Goal: Task Accomplishment & Management: Use online tool/utility

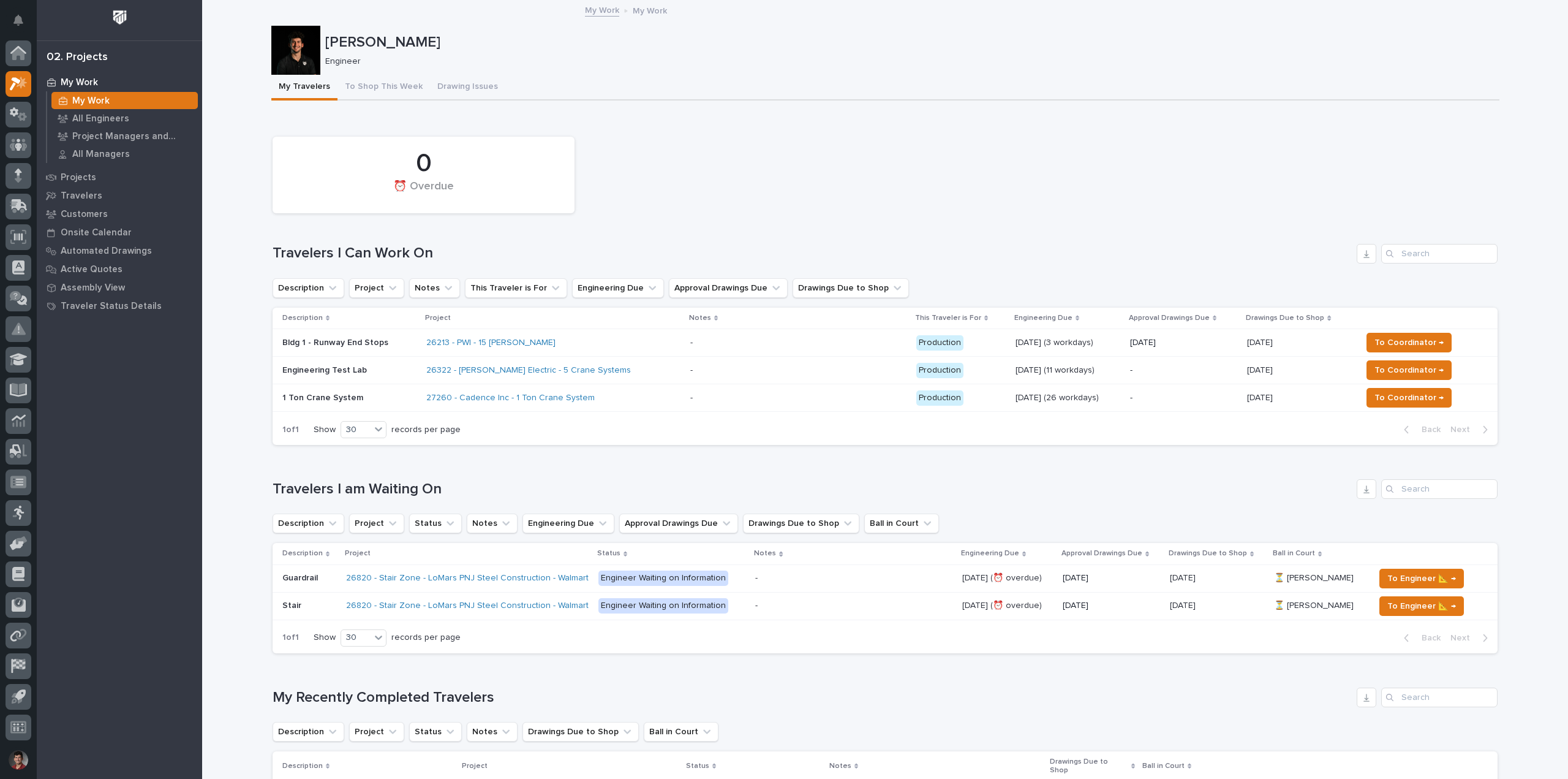
click at [32, 113] on div at bounding box center [18, 392] width 37 height 704
click at [25, 115] on icon at bounding box center [22, 116] width 10 height 9
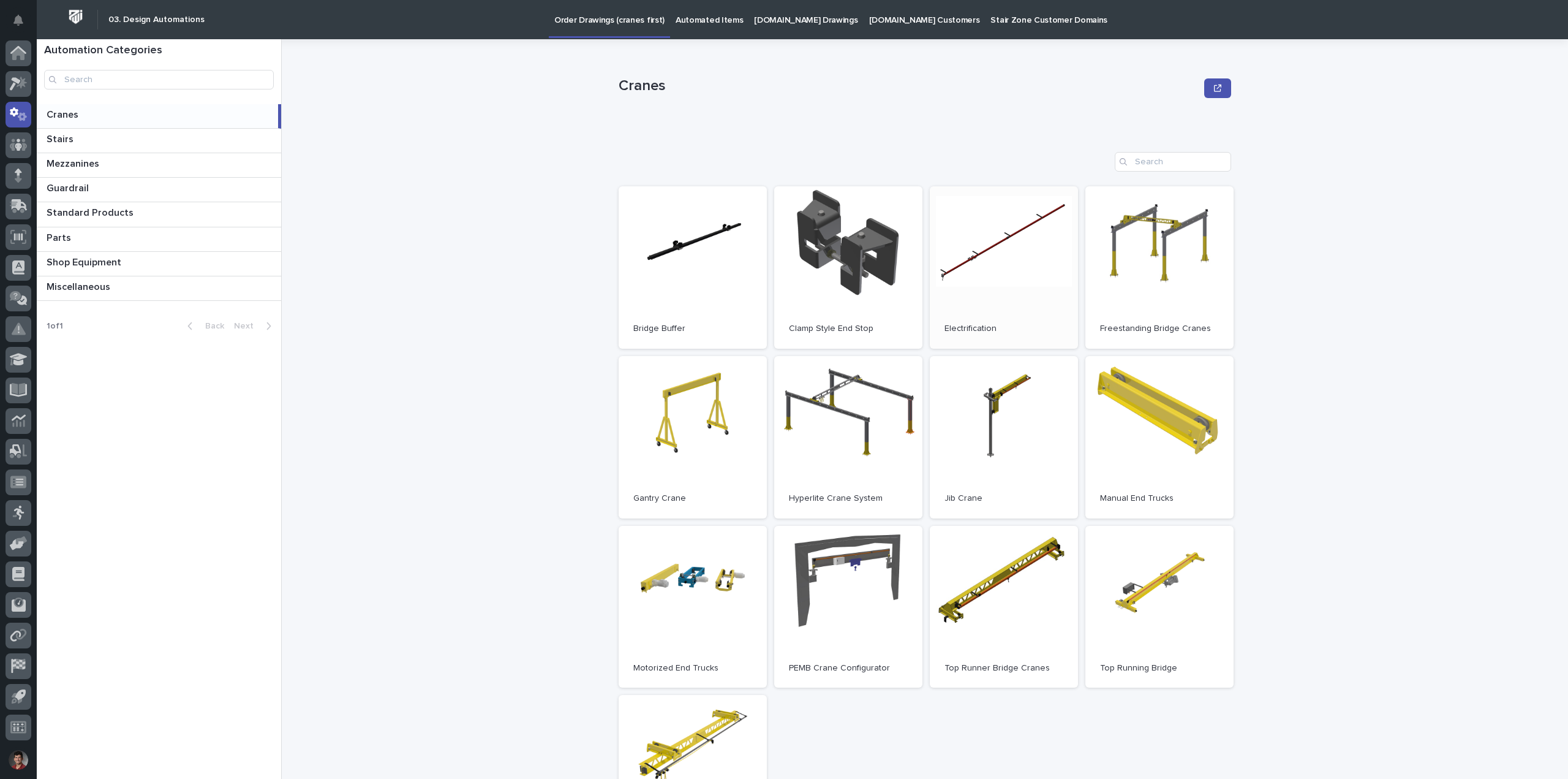
click at [983, 268] on link "Open" at bounding box center [1004, 268] width 148 height 162
click at [20, 80] on icon at bounding box center [15, 84] width 11 height 13
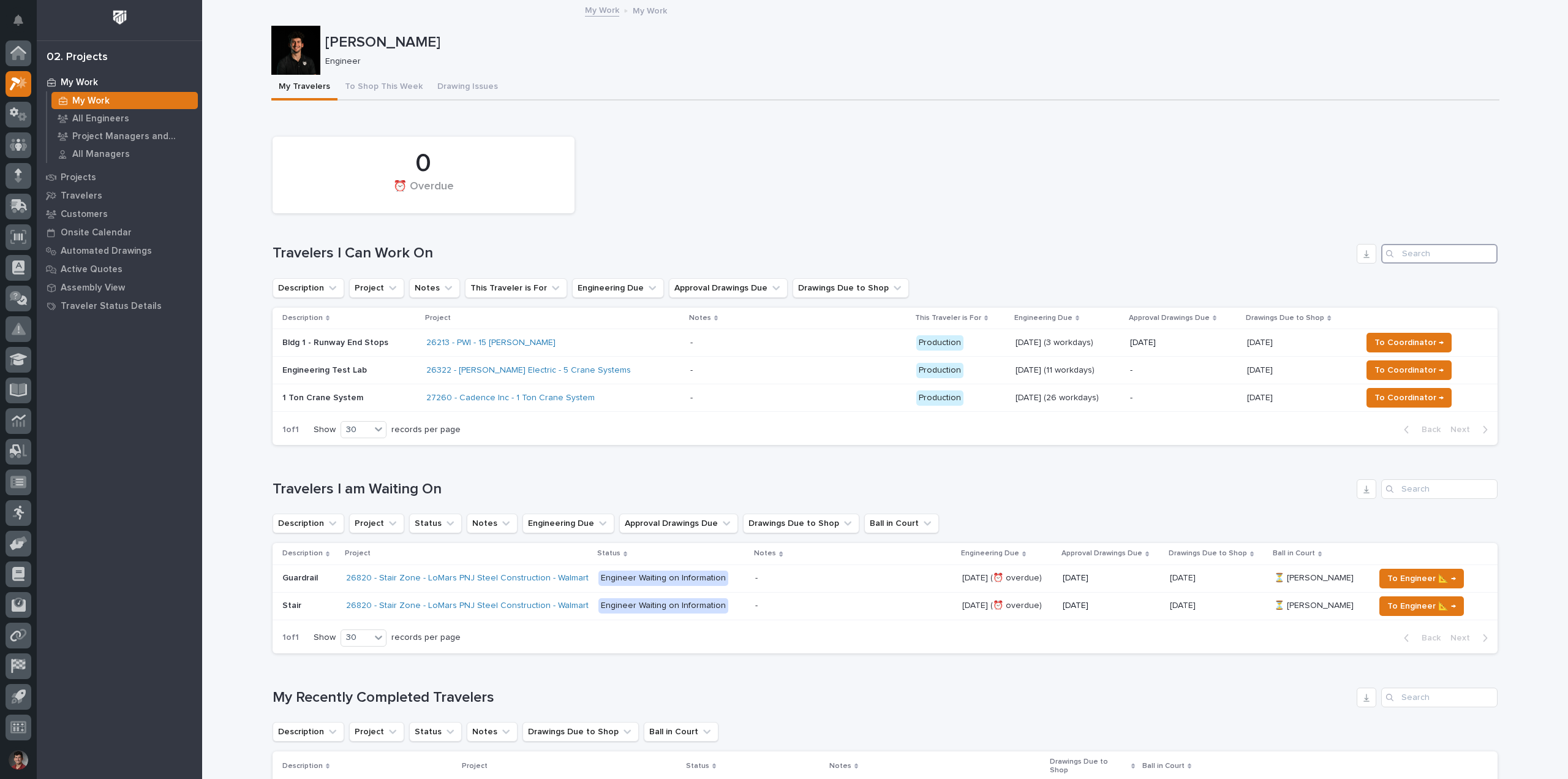
click at [1402, 252] on input "Search" at bounding box center [1439, 253] width 116 height 20
type input "26223"
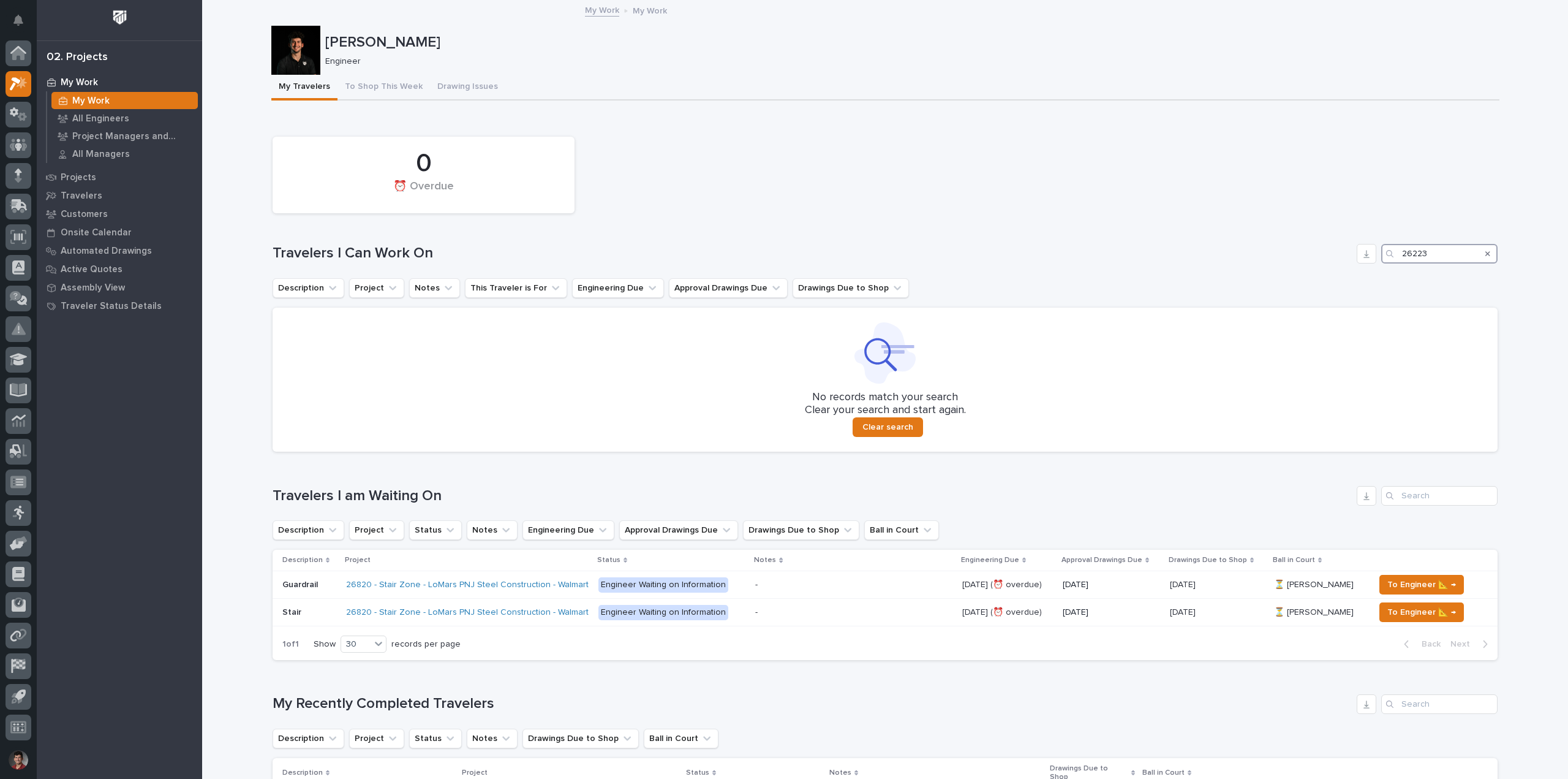
drag, startPoint x: 1397, startPoint y: 258, endPoint x: 1327, endPoint y: 268, distance: 70.7
click at [1327, 259] on div "Travelers I Can Work On 26223" at bounding box center [885, 253] width 1225 height 20
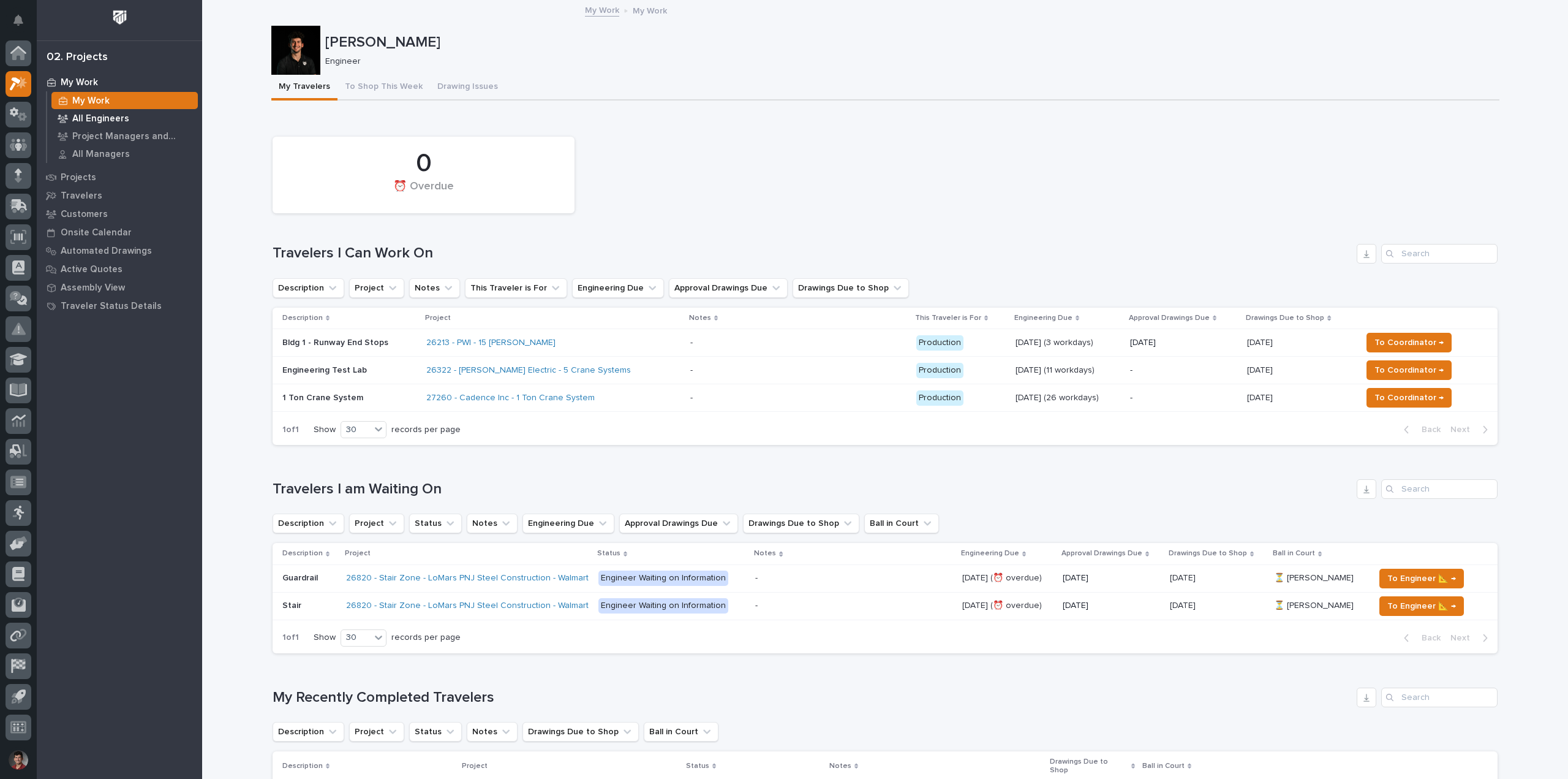
click at [100, 118] on p "All Engineers" at bounding box center [101, 118] width 57 height 11
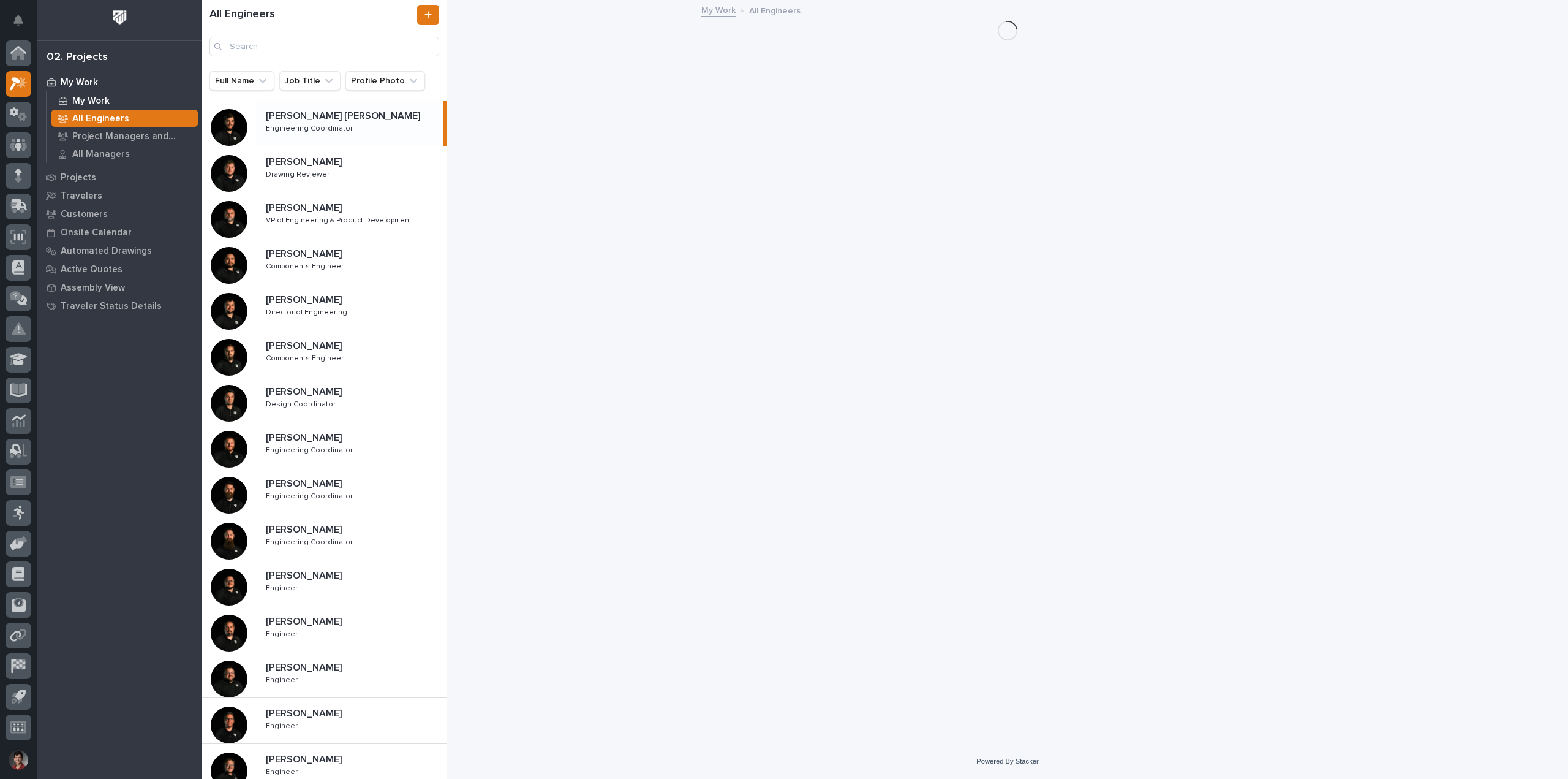
click at [92, 99] on p "My Work" at bounding box center [91, 101] width 37 height 11
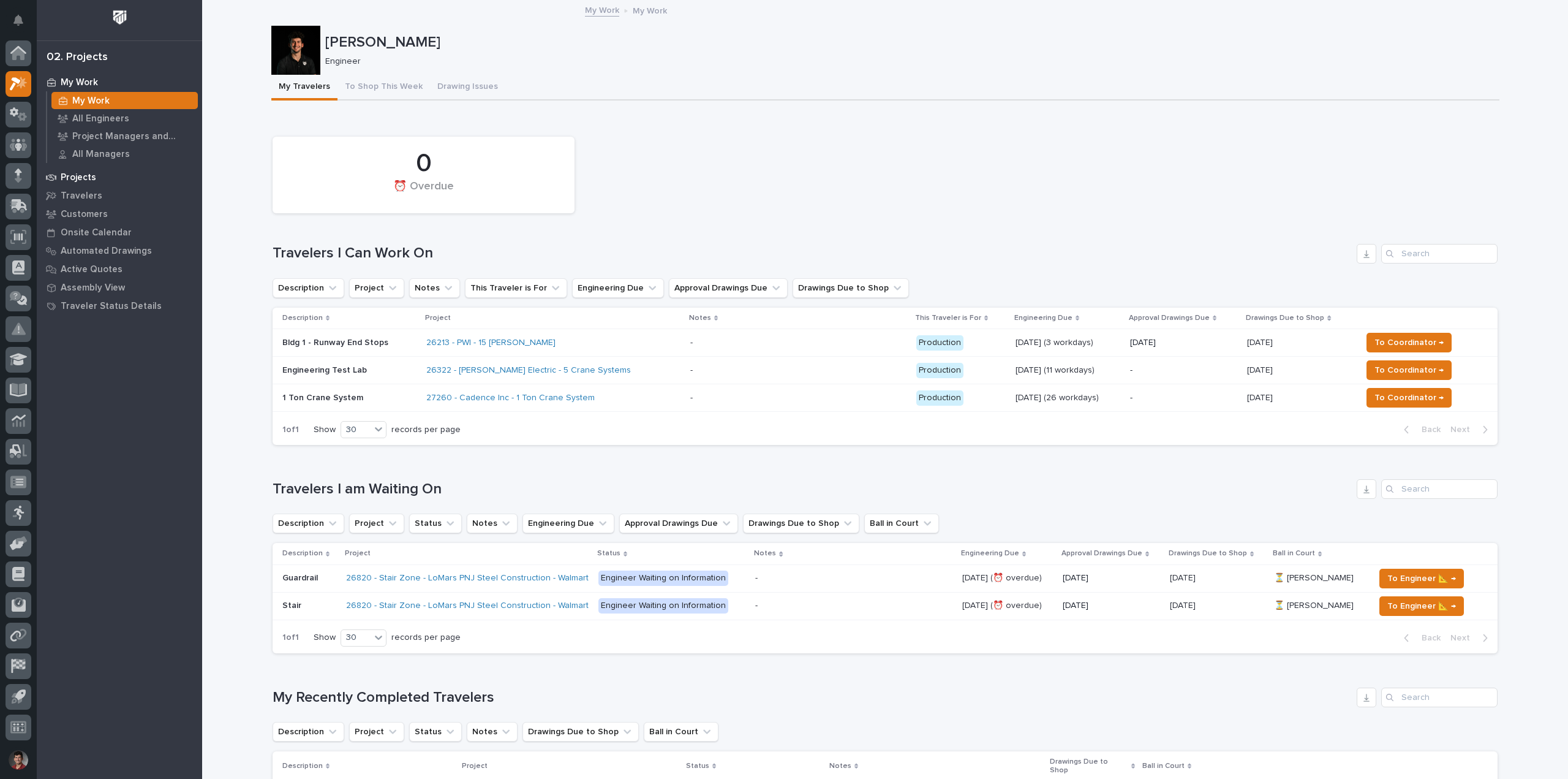
click at [80, 176] on p "Projects" at bounding box center [78, 177] width 36 height 11
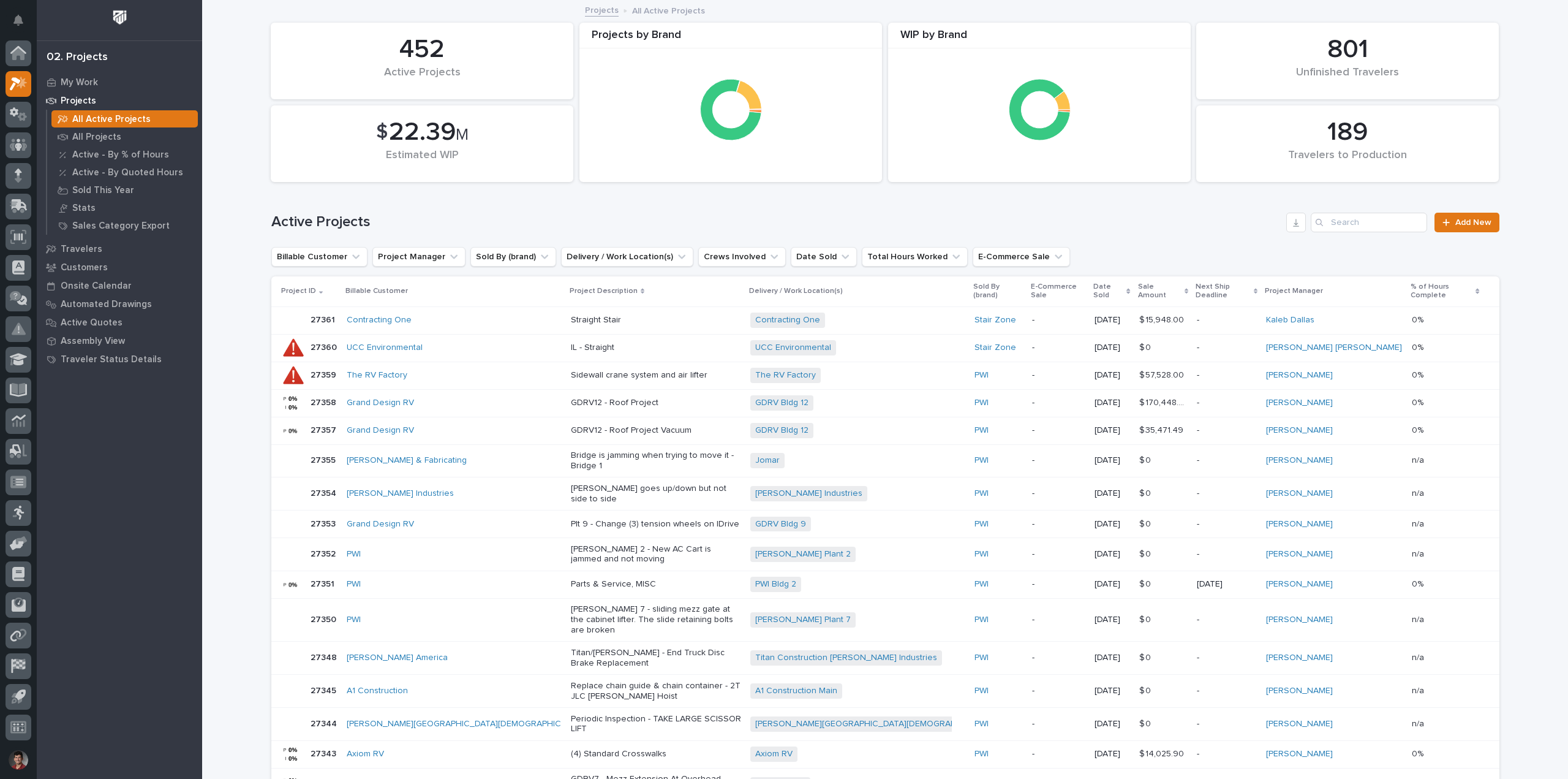
click at [1351, 211] on div "Active Projects Add New" at bounding box center [886, 217] width 1229 height 59
click at [1353, 221] on input "Search" at bounding box center [1369, 222] width 116 height 20
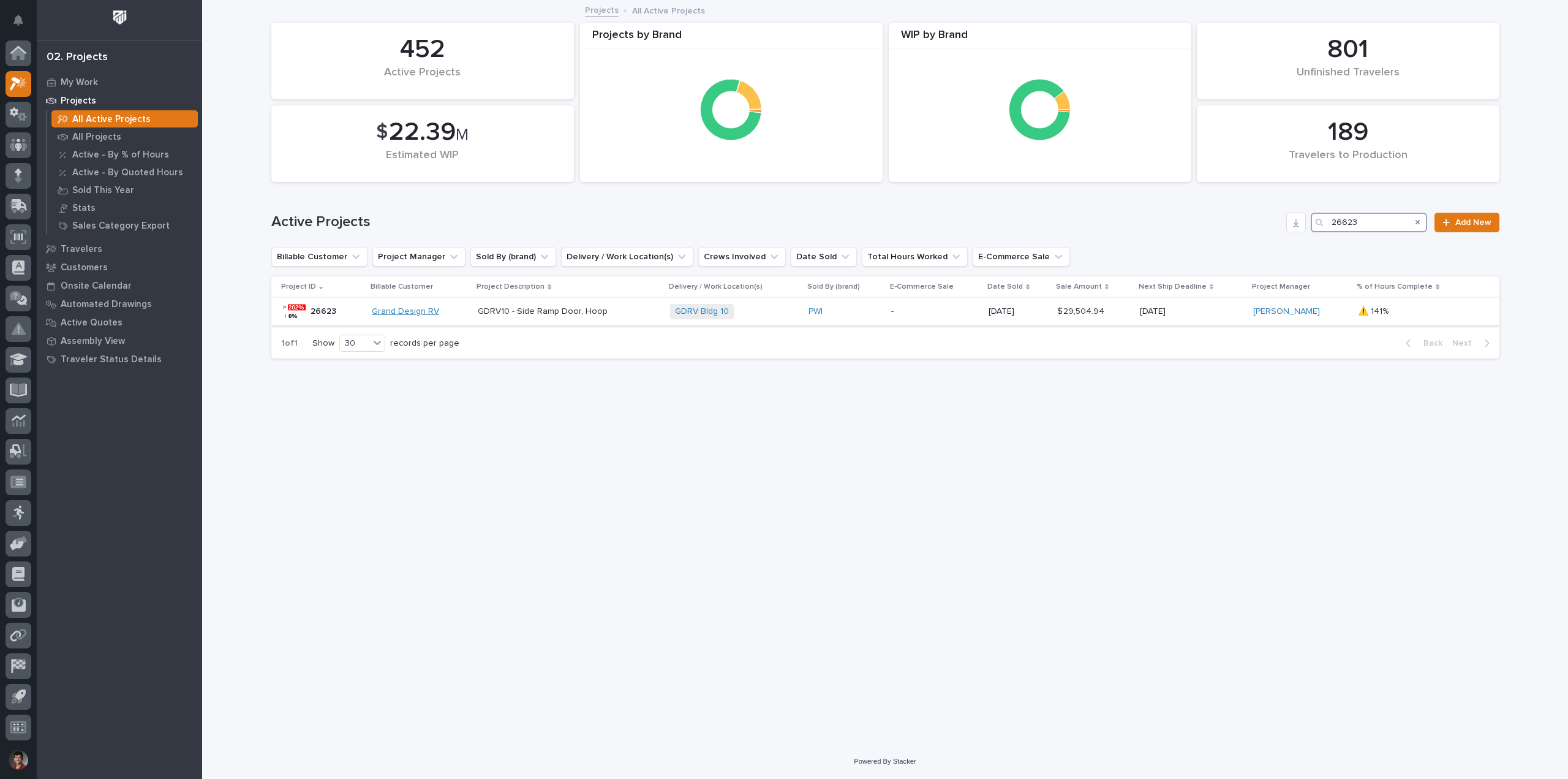
type input "26623"
click at [440, 311] on link "Grand Design RV" at bounding box center [405, 312] width 67 height 10
click at [461, 307] on div "Grand Design RV" at bounding box center [420, 312] width 97 height 10
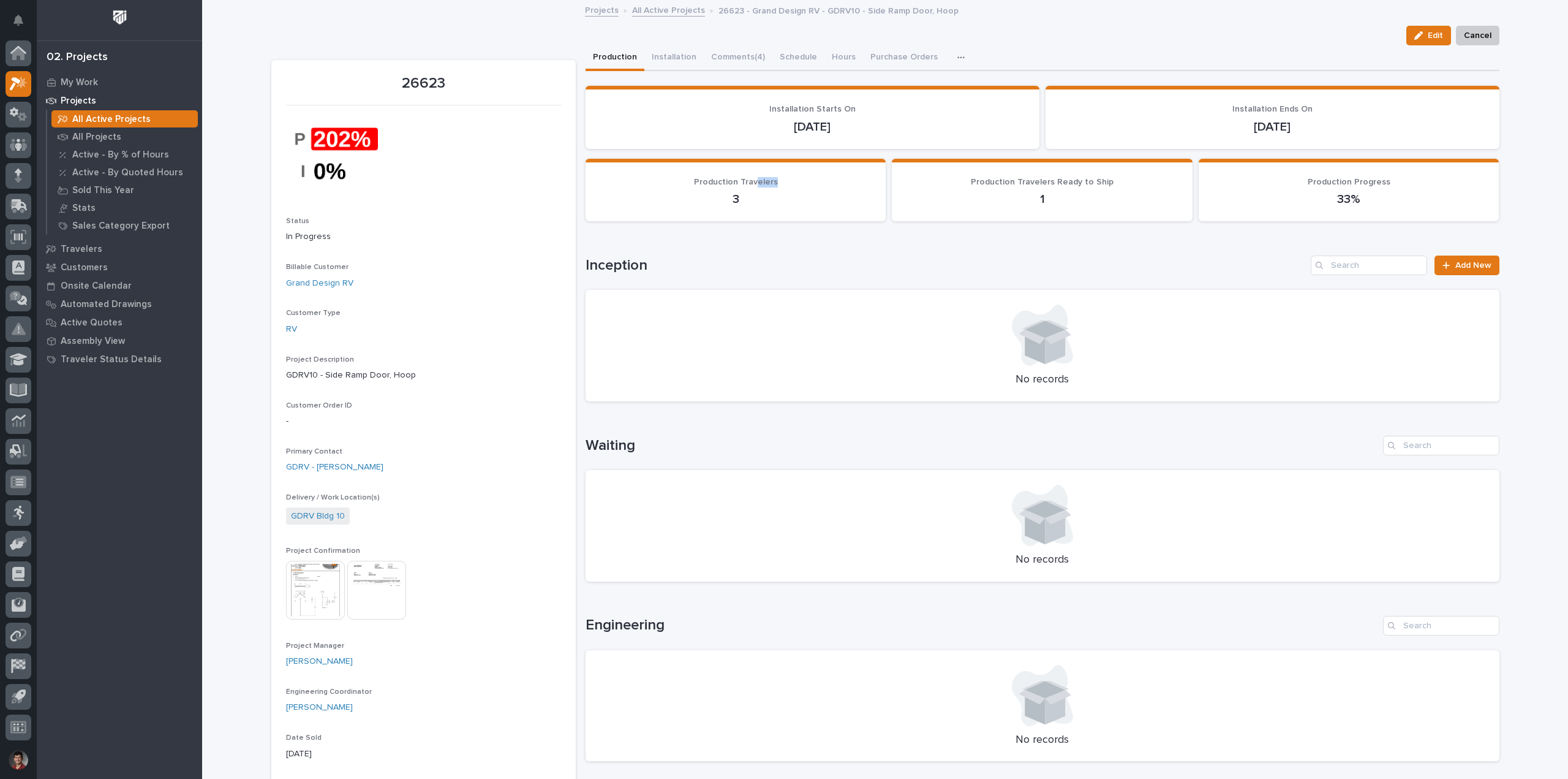
drag, startPoint x: 753, startPoint y: 184, endPoint x: 770, endPoint y: 180, distance: 17.5
click at [770, 180] on span "Production Travelers" at bounding box center [736, 182] width 84 height 9
click at [834, 253] on div "Loading... Saving… Inception Add New No records" at bounding box center [1043, 321] width 914 height 180
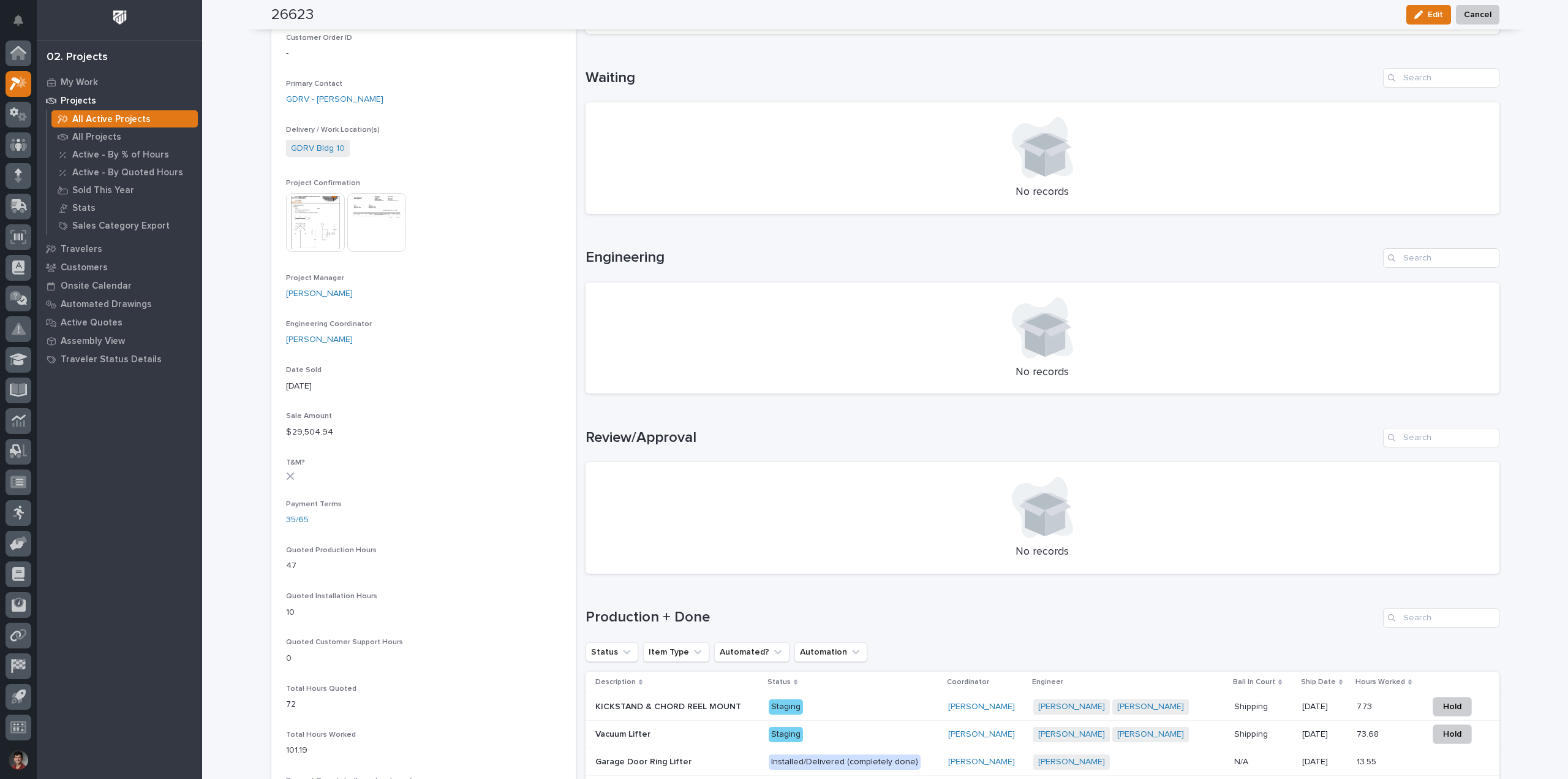
scroll to position [735, 0]
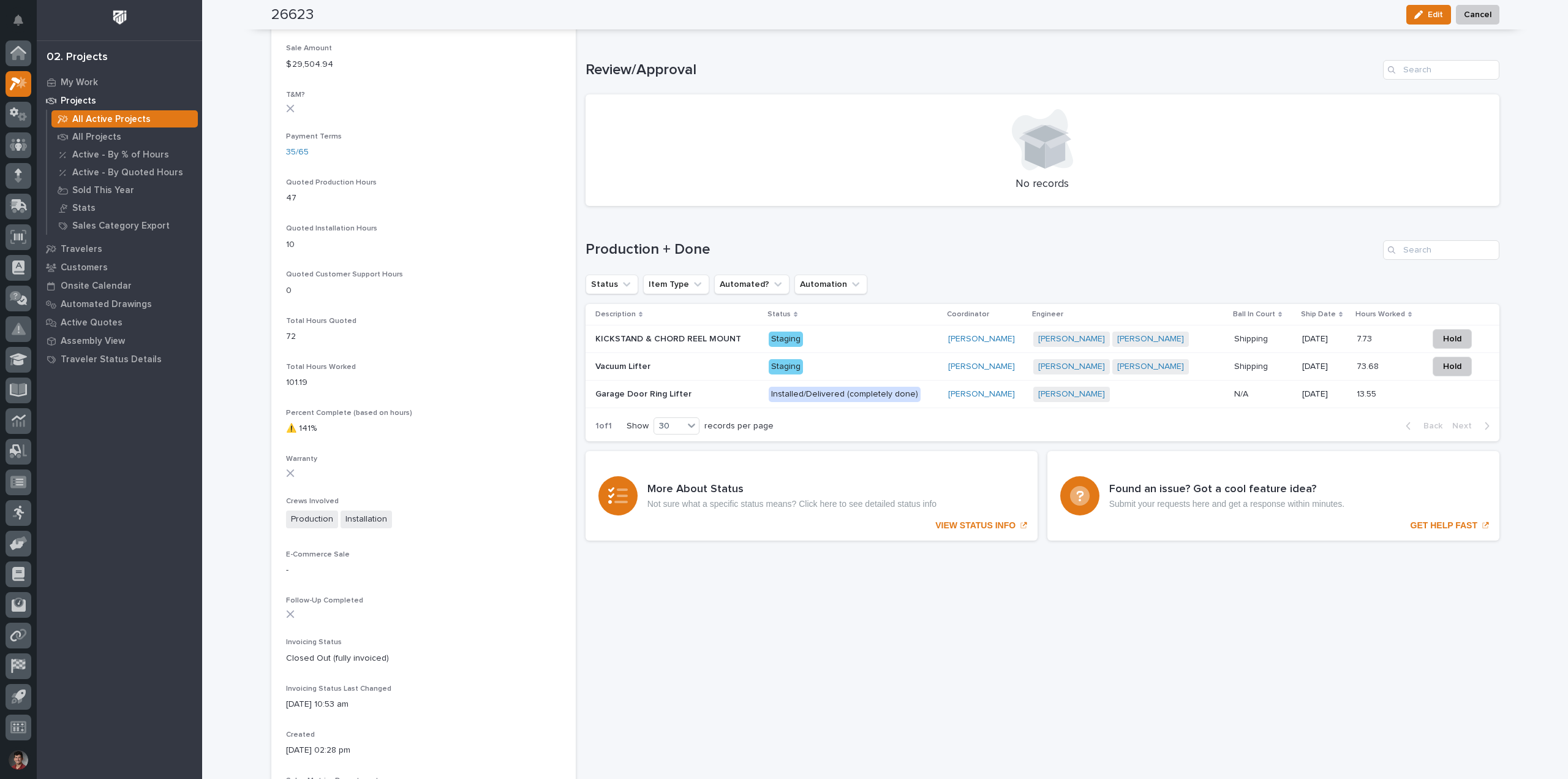
click at [704, 361] on p at bounding box center [677, 366] width 164 height 10
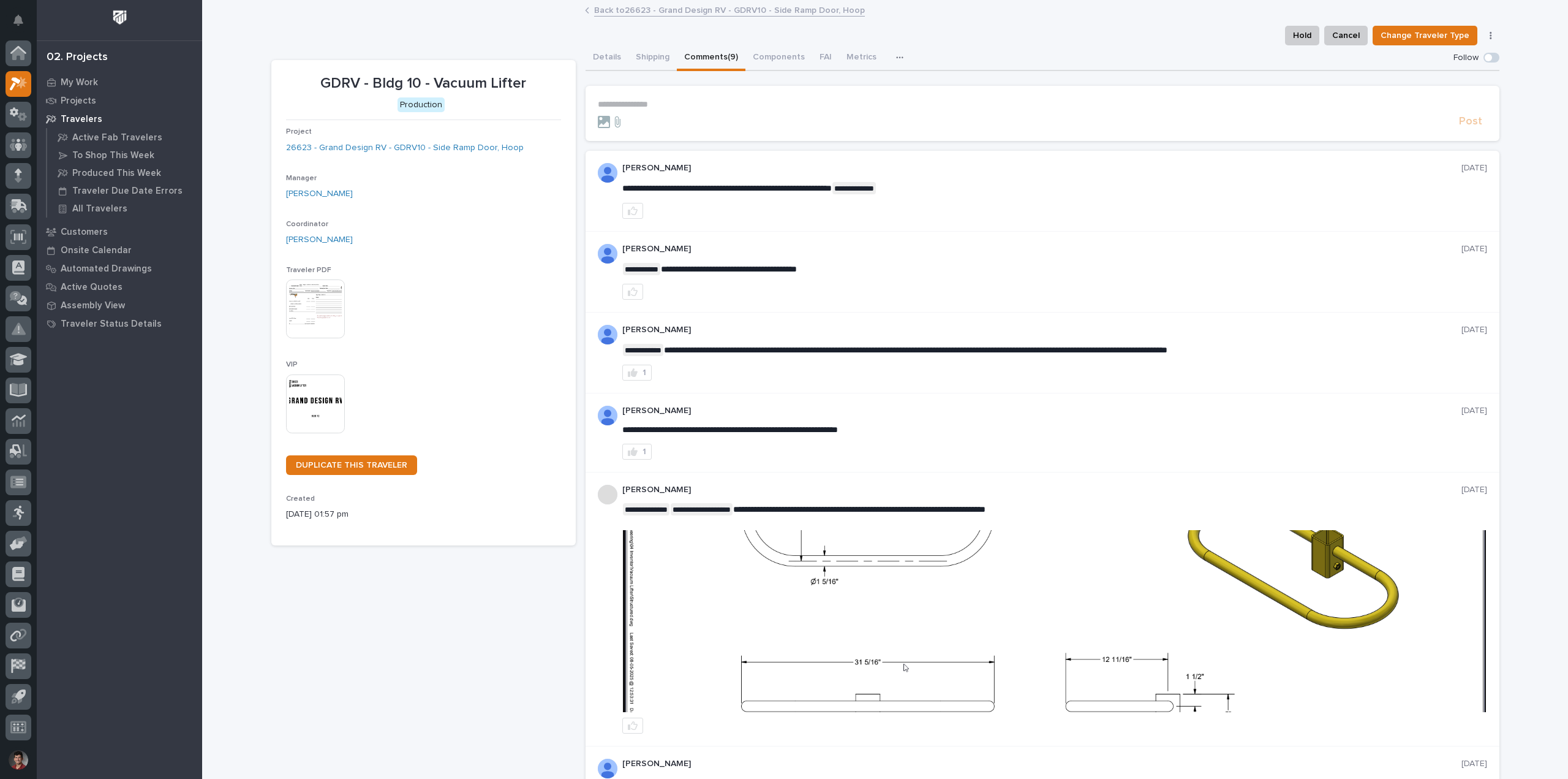
click at [708, 62] on button "Comments (9)" at bounding box center [712, 58] width 69 height 26
click at [610, 63] on button "Details" at bounding box center [607, 58] width 43 height 26
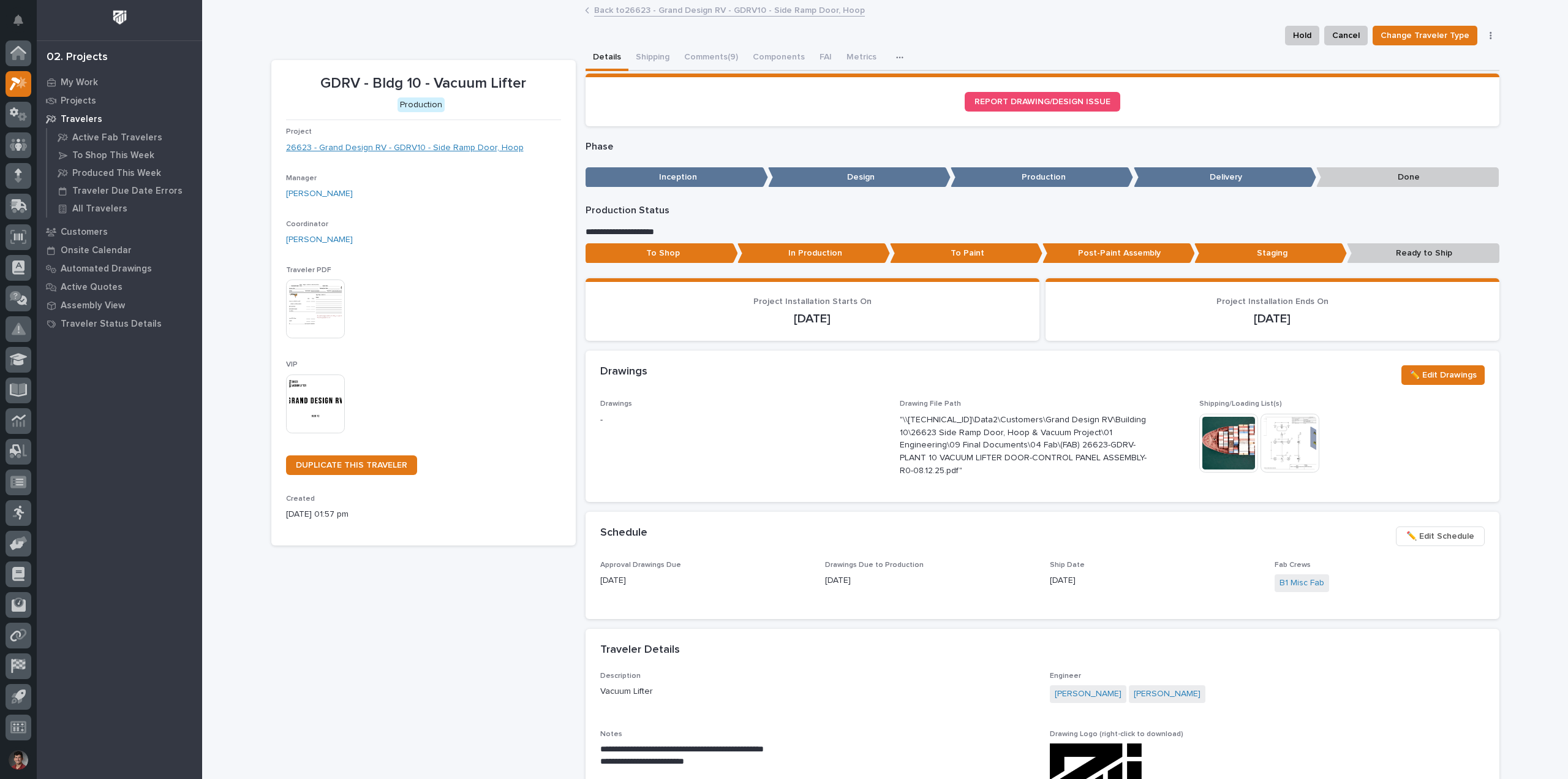
click at [366, 151] on link "26623 - Grand Design RV - GDRV10 - Side Ramp Door, Hoop" at bounding box center [404, 148] width 238 height 13
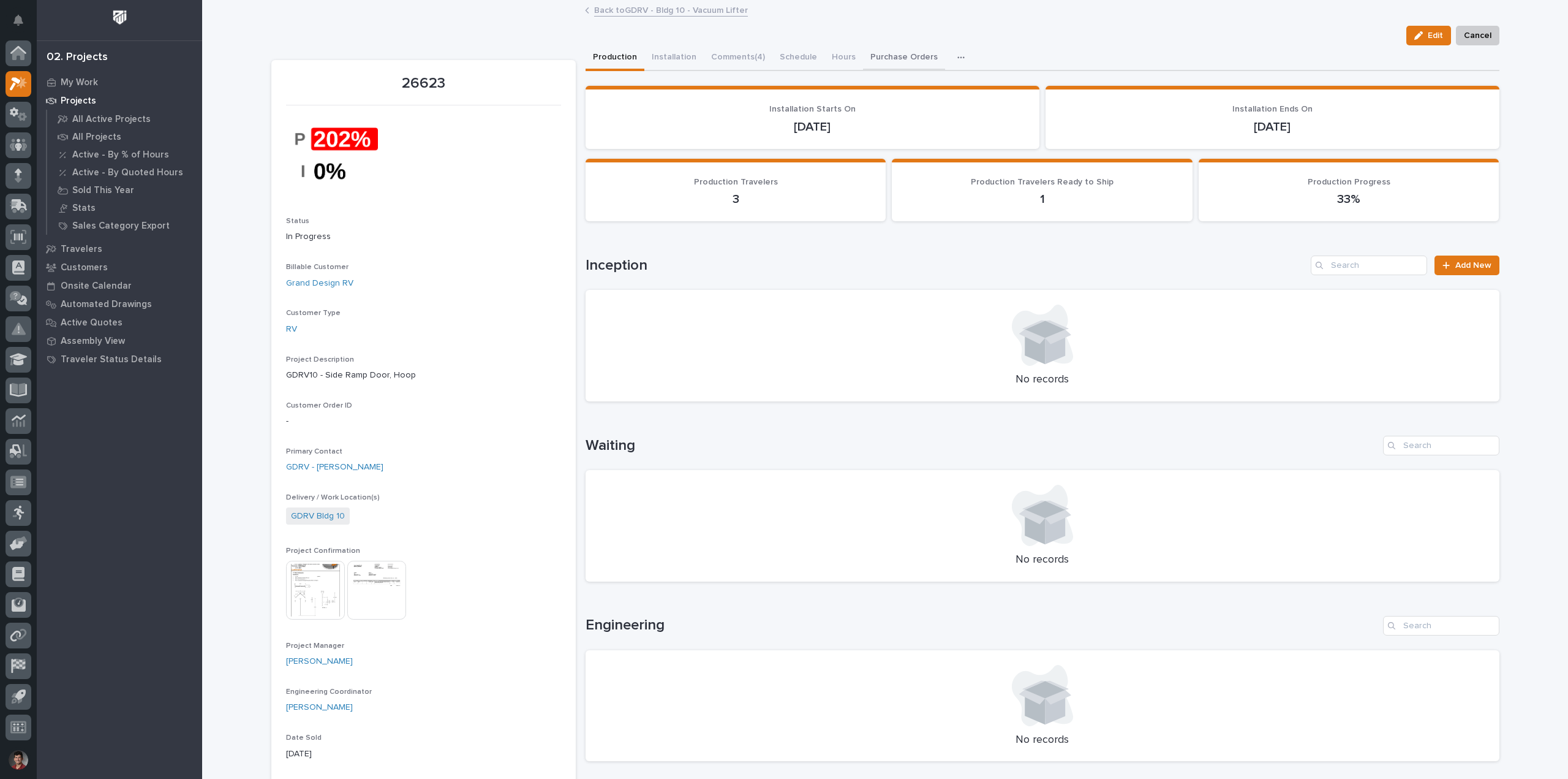
click at [901, 54] on button "Purchase Orders" at bounding box center [904, 58] width 82 height 26
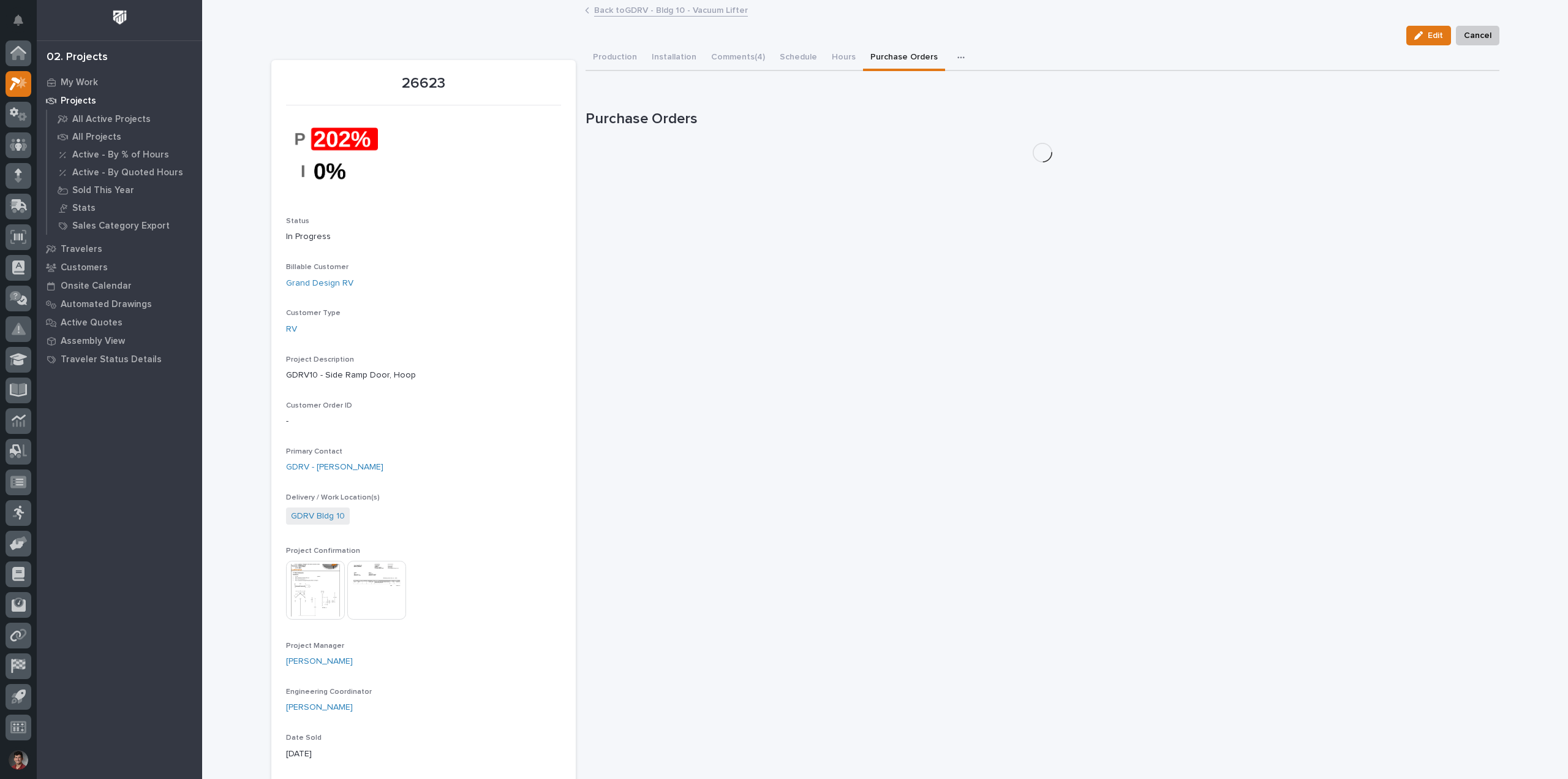
click at [951, 51] on button "button" at bounding box center [963, 58] width 27 height 25
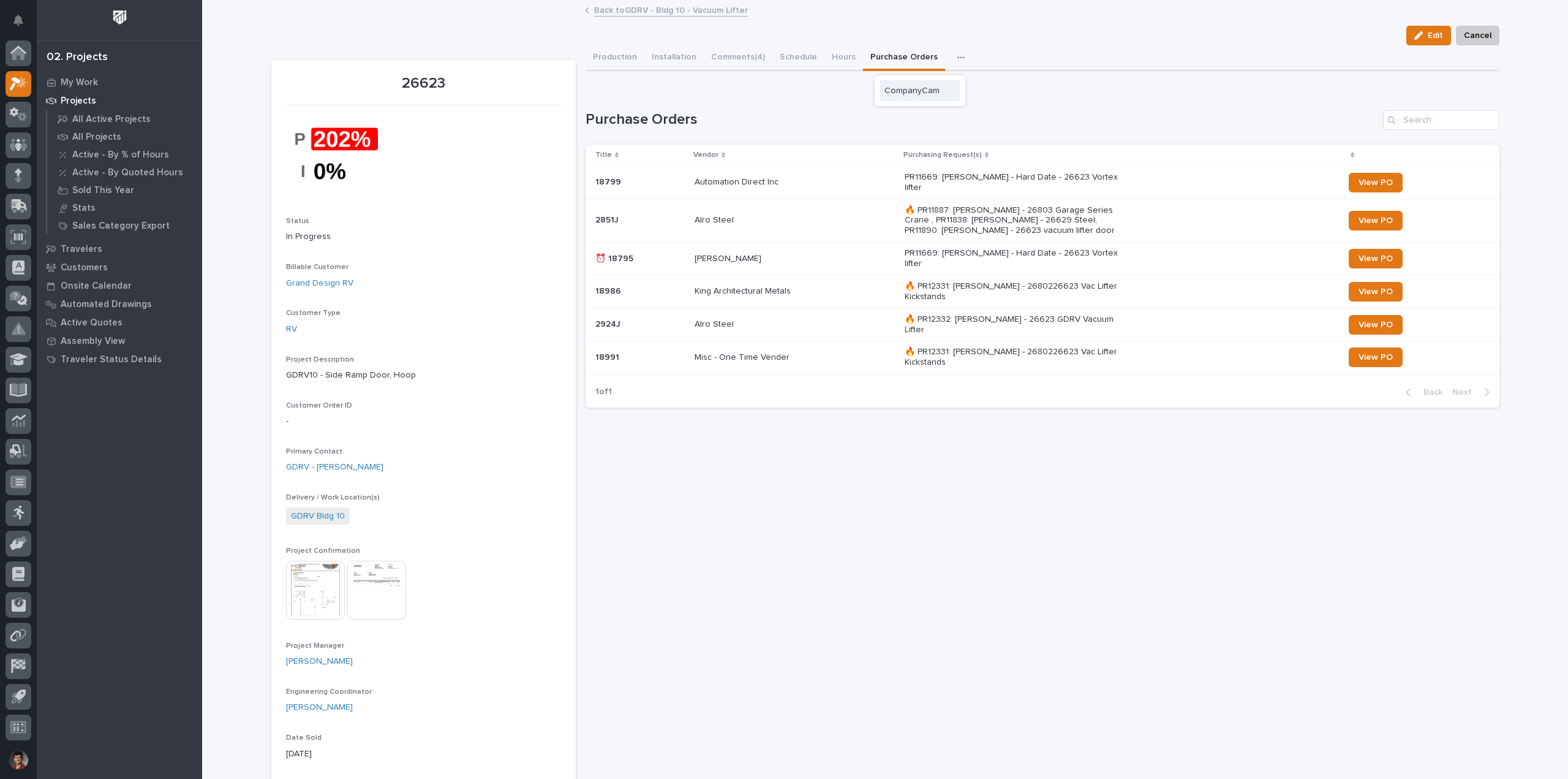
click at [914, 87] on span "CompanyCam" at bounding box center [912, 90] width 55 height 11
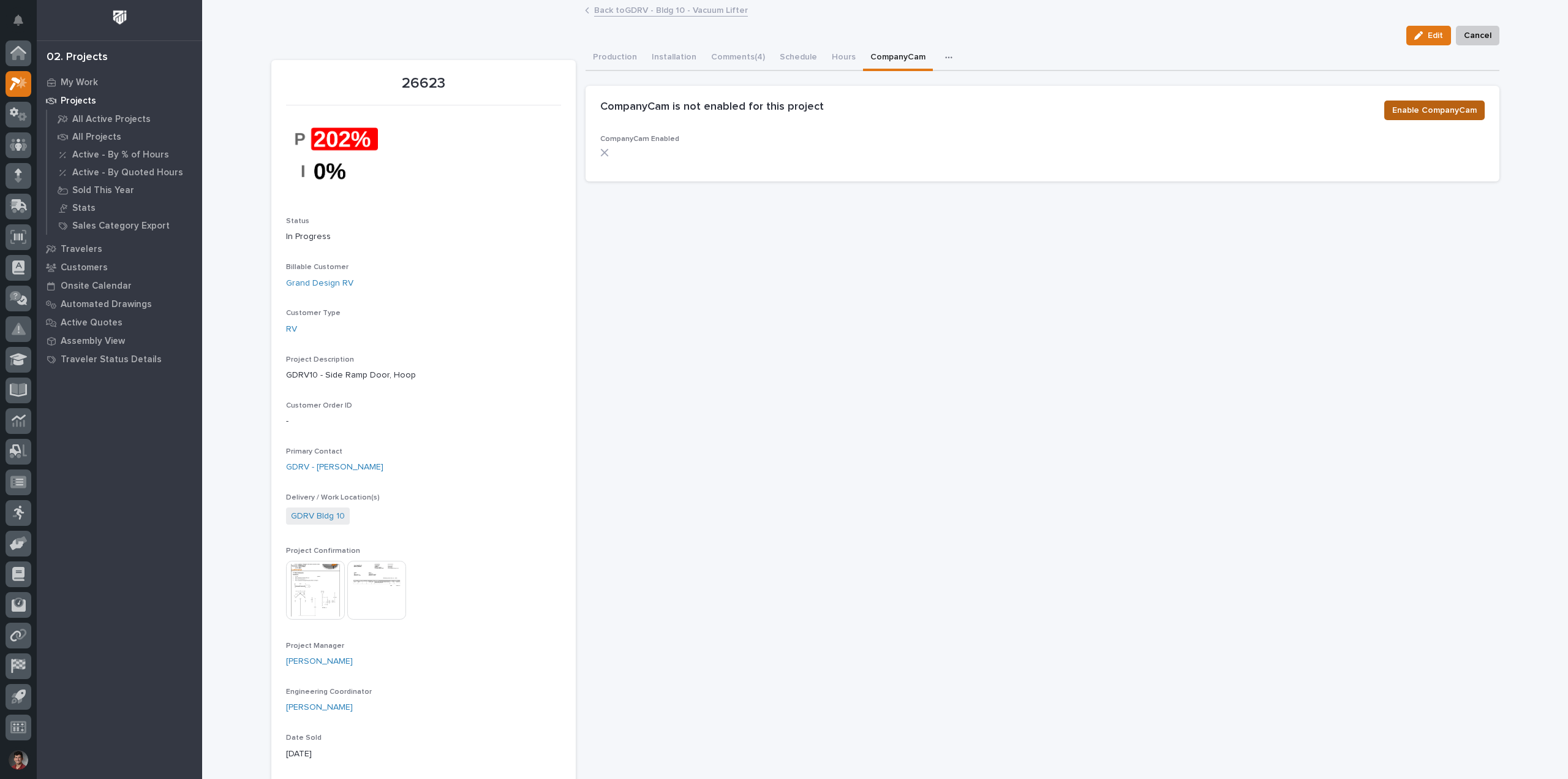
click at [1463, 118] on button "Enable CompanyCam" at bounding box center [1434, 110] width 100 height 20
click at [1440, 106] on span "Enable CompanyCam" at bounding box center [1435, 110] width 85 height 15
